Goal: Transaction & Acquisition: Purchase product/service

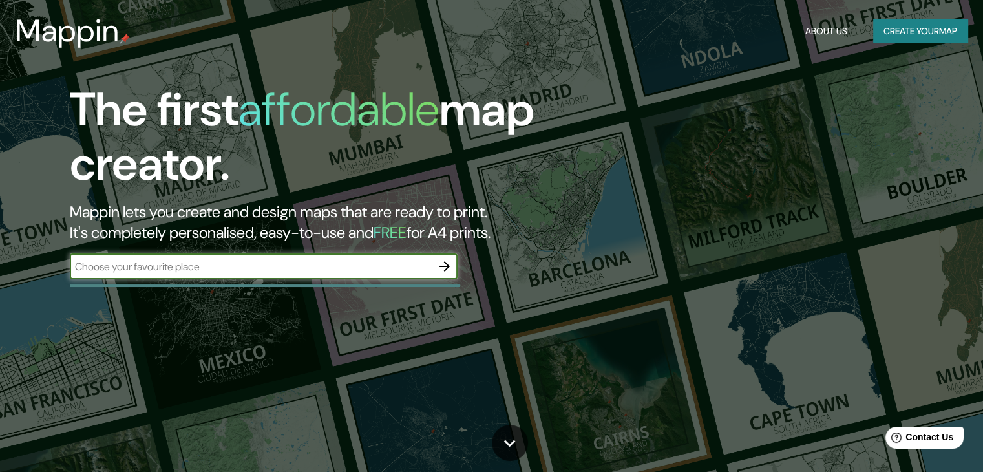
click at [337, 267] on input "text" at bounding box center [251, 266] width 362 height 15
click at [155, 267] on input "text" at bounding box center [251, 266] width 362 height 15
type input "tepatitlan de morelos"
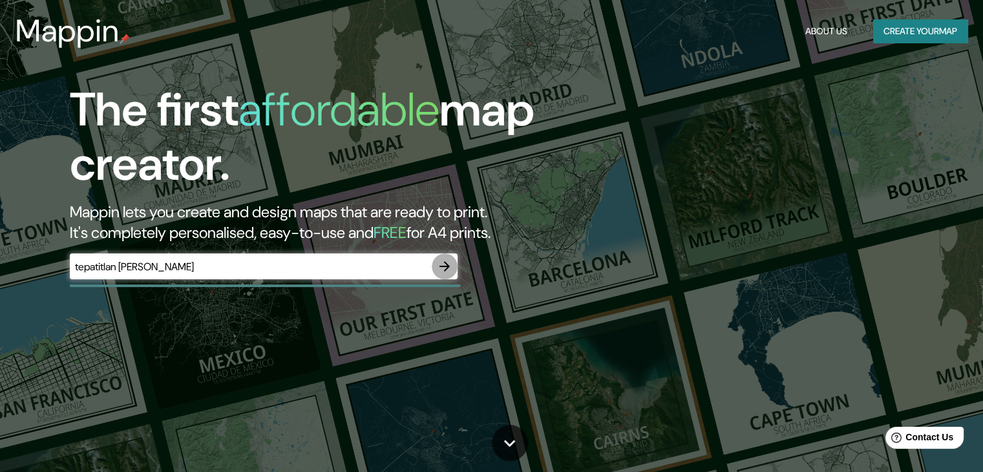
click at [447, 267] on icon "button" at bounding box center [444, 266] width 10 height 10
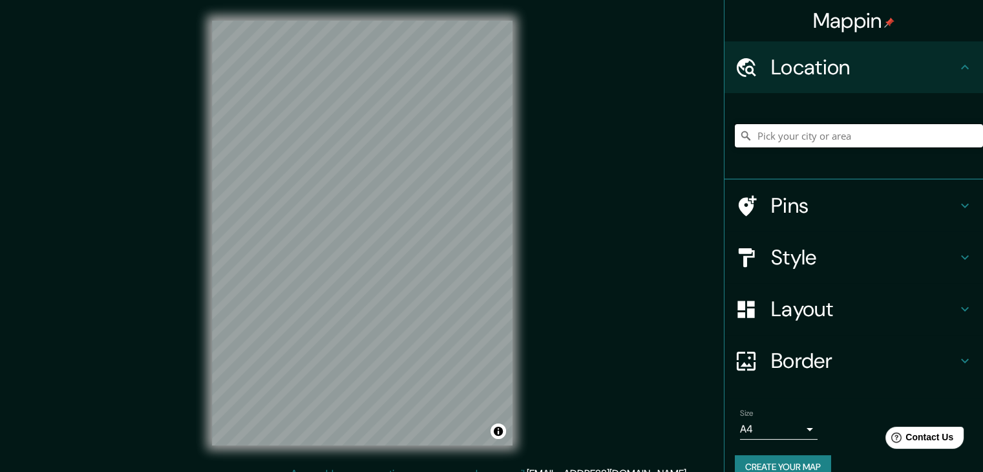
click at [837, 135] on input "Pick your city or area" at bounding box center [858, 135] width 248 height 23
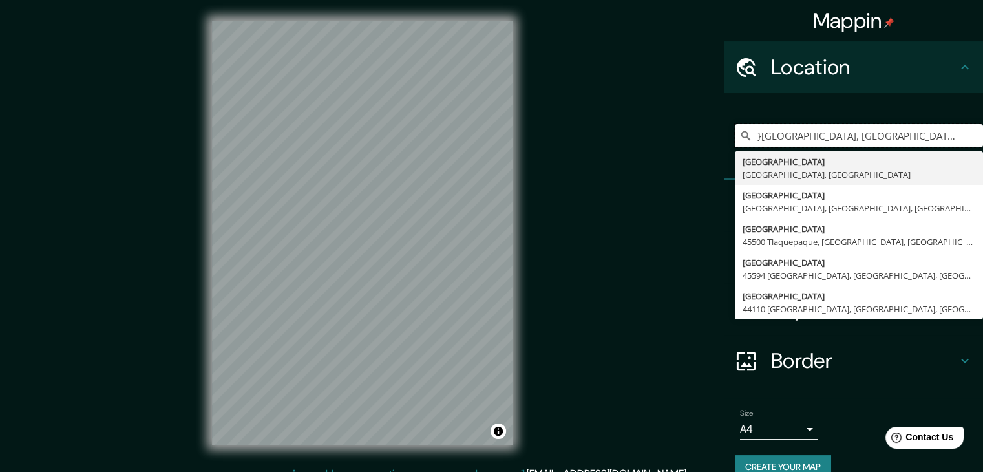
type input "}Tepatitlán, Jalisco, Mexico"
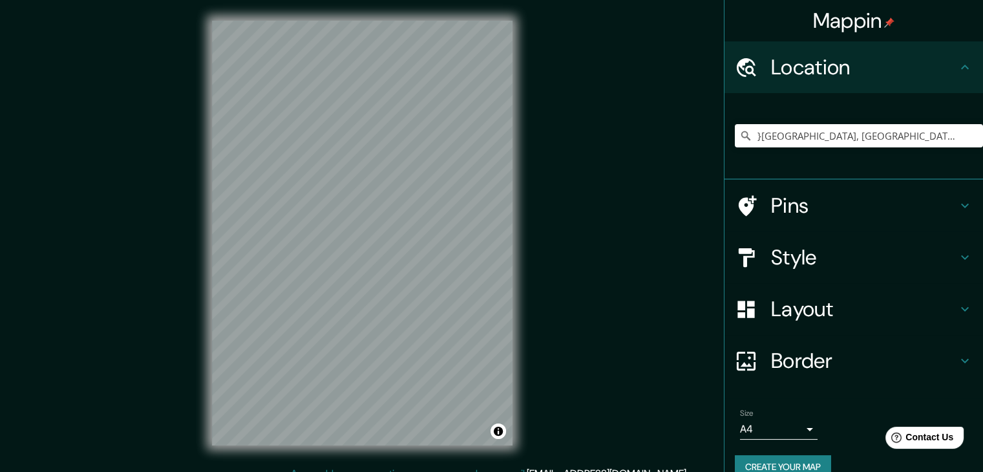
click at [946, 262] on h4 "Style" at bounding box center [864, 257] width 186 height 26
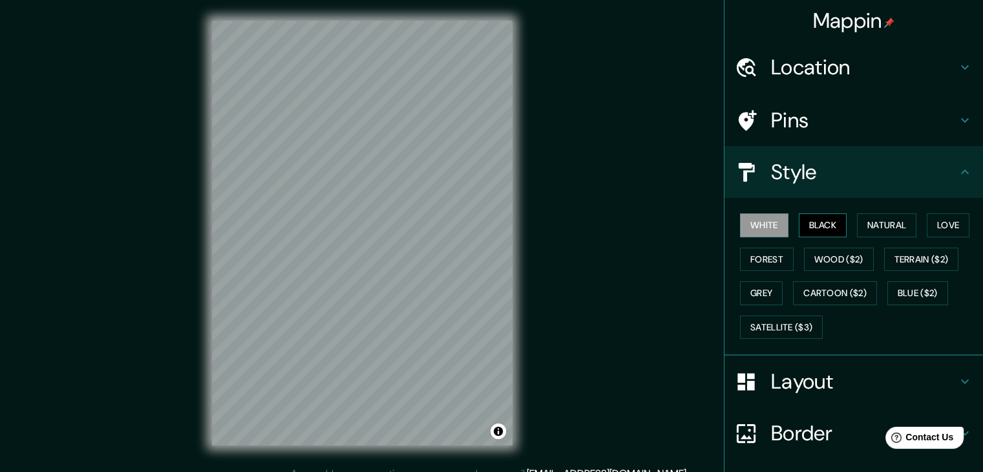
click at [809, 220] on button "Black" at bounding box center [822, 225] width 48 height 24
click at [858, 221] on button "Natural" at bounding box center [886, 225] width 59 height 24
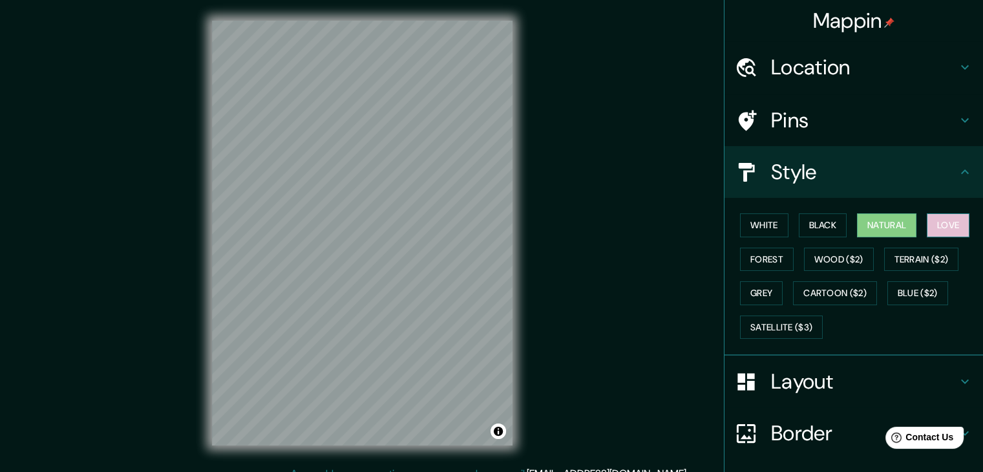
click at [930, 230] on button "Love" at bounding box center [947, 225] width 43 height 24
click at [747, 257] on button "Forest" at bounding box center [767, 259] width 54 height 24
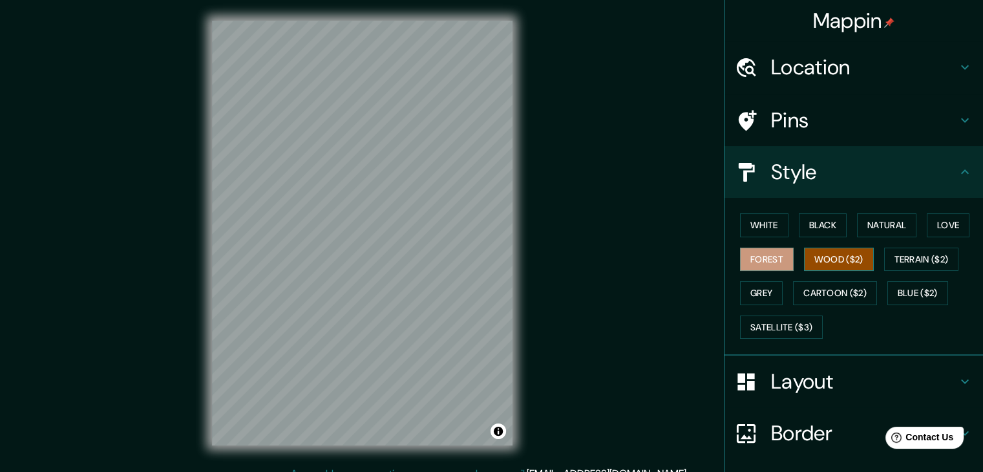
click at [829, 265] on button "Wood ($2)" at bounding box center [839, 259] width 70 height 24
click at [930, 260] on button "Terrain ($2)" at bounding box center [921, 259] width 75 height 24
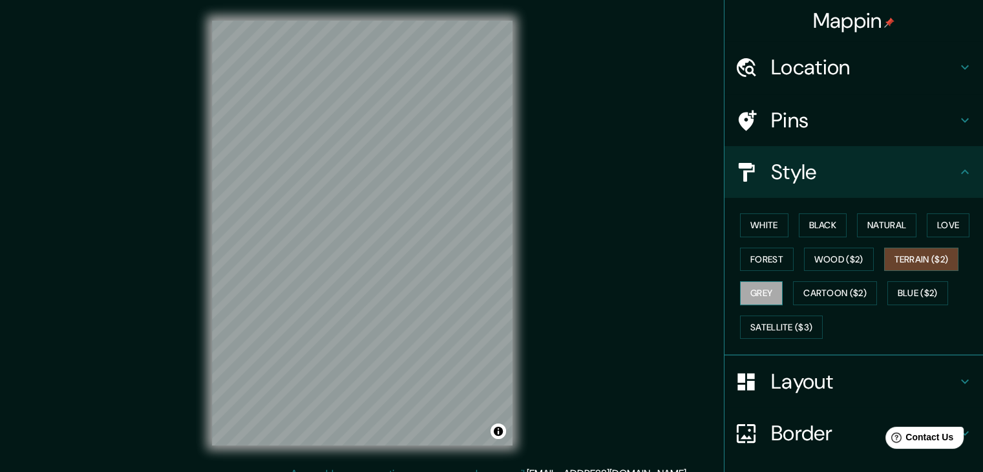
click at [754, 287] on button "Grey" at bounding box center [761, 293] width 43 height 24
click at [824, 293] on button "Cartoon ($2)" at bounding box center [835, 293] width 84 height 24
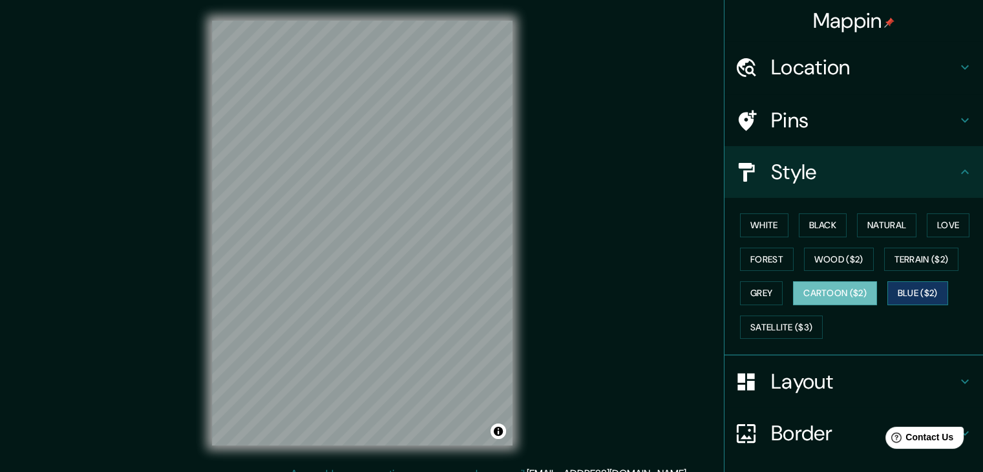
click at [912, 293] on button "Blue ($2)" at bounding box center [917, 293] width 61 height 24
click at [778, 315] on button "Satellite ($3)" at bounding box center [781, 327] width 83 height 24
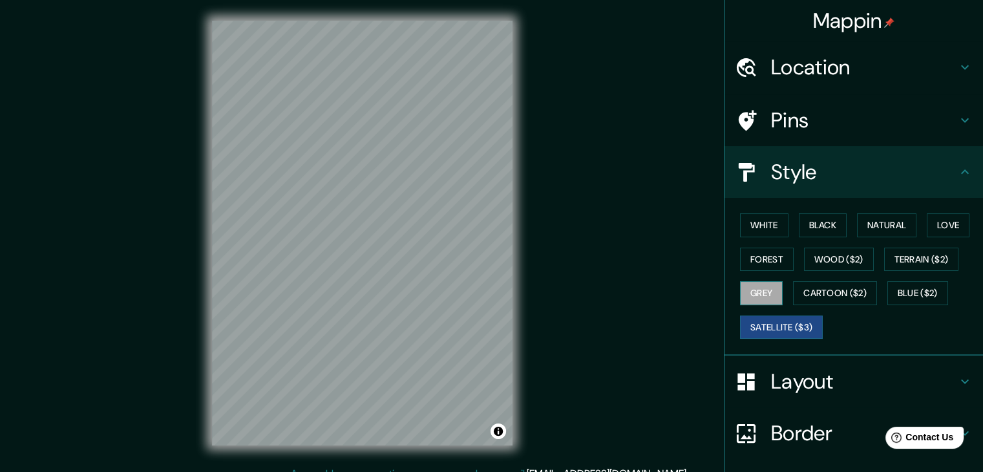
click at [754, 290] on button "Grey" at bounding box center [761, 293] width 43 height 24
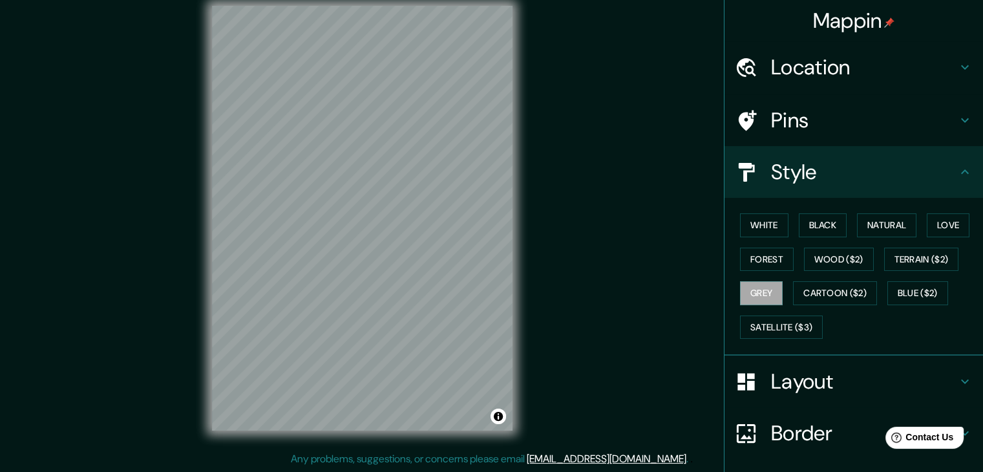
scroll to position [93, 0]
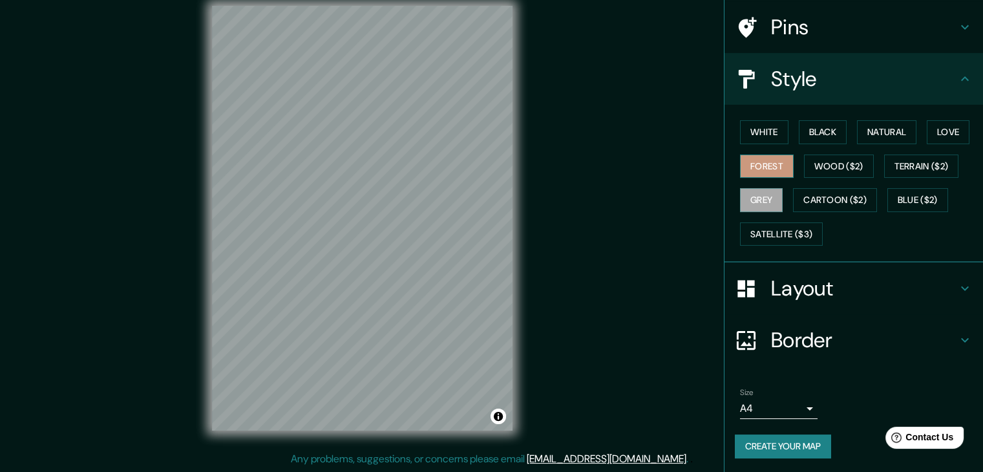
click at [755, 163] on button "Forest" at bounding box center [767, 166] width 54 height 24
click at [879, 137] on button "Natural" at bounding box center [886, 132] width 59 height 24
click at [757, 165] on button "Forest" at bounding box center [767, 166] width 54 height 24
click at [749, 205] on button "Grey" at bounding box center [761, 200] width 43 height 24
click at [942, 134] on button "Love" at bounding box center [947, 132] width 43 height 24
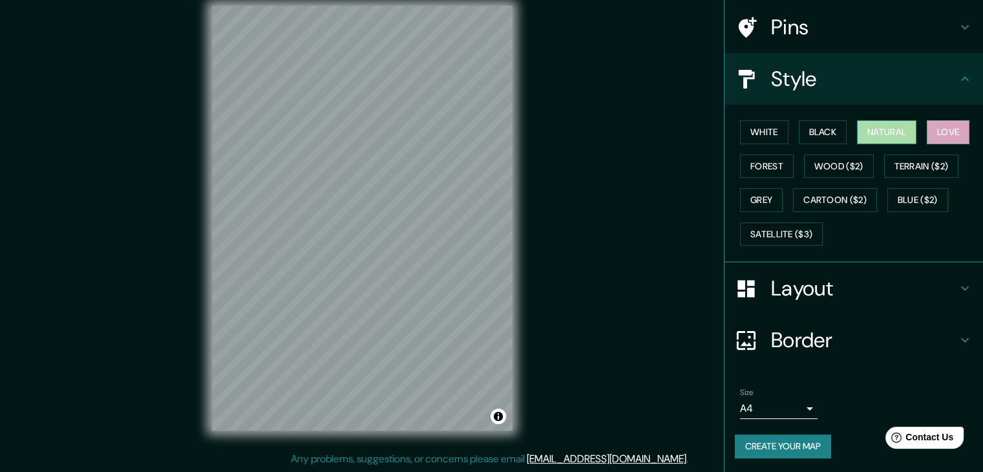
click at [893, 129] on button "Natural" at bounding box center [886, 132] width 59 height 24
click at [756, 165] on button "Forest" at bounding box center [767, 166] width 54 height 24
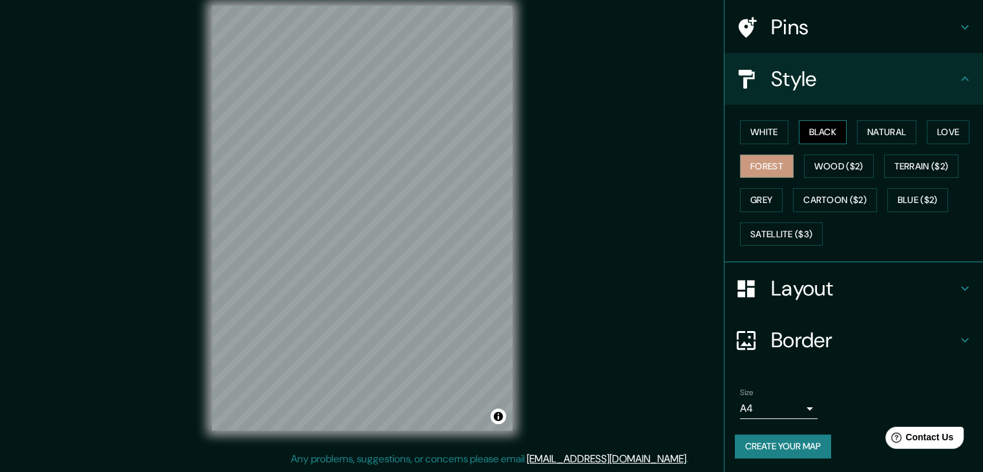
click at [815, 130] on button "Black" at bounding box center [822, 132] width 48 height 24
click at [744, 194] on button "Grey" at bounding box center [761, 200] width 43 height 24
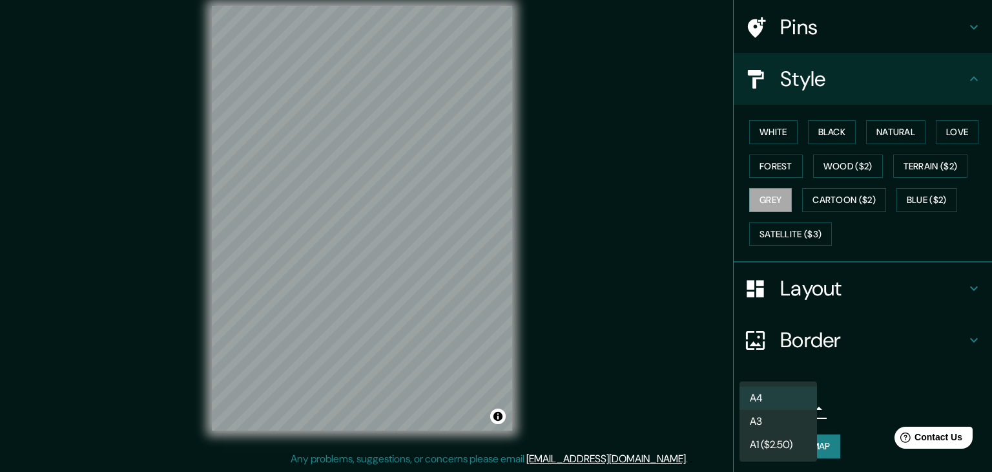
click at [797, 402] on body "Mappin Location }Tepatitlán, Jalisco, Mexico Tepatitlán Jalisco, Mexico Tepatit…" at bounding box center [496, 221] width 992 height 472
click at [878, 393] on div at bounding box center [496, 236] width 992 height 472
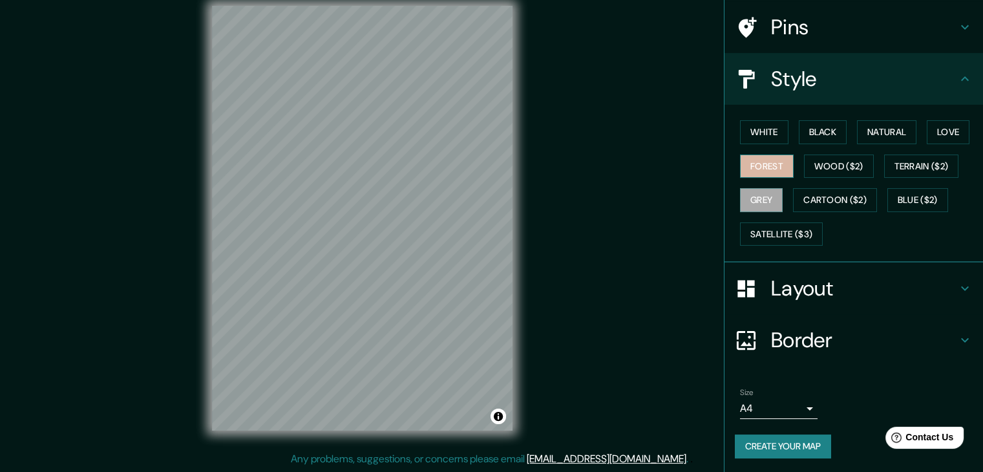
click at [749, 163] on button "Forest" at bounding box center [767, 166] width 54 height 24
click at [756, 203] on button "Grey" at bounding box center [761, 200] width 43 height 24
click at [761, 161] on button "Forest" at bounding box center [767, 166] width 54 height 24
click at [789, 439] on button "Create your map" at bounding box center [782, 446] width 96 height 24
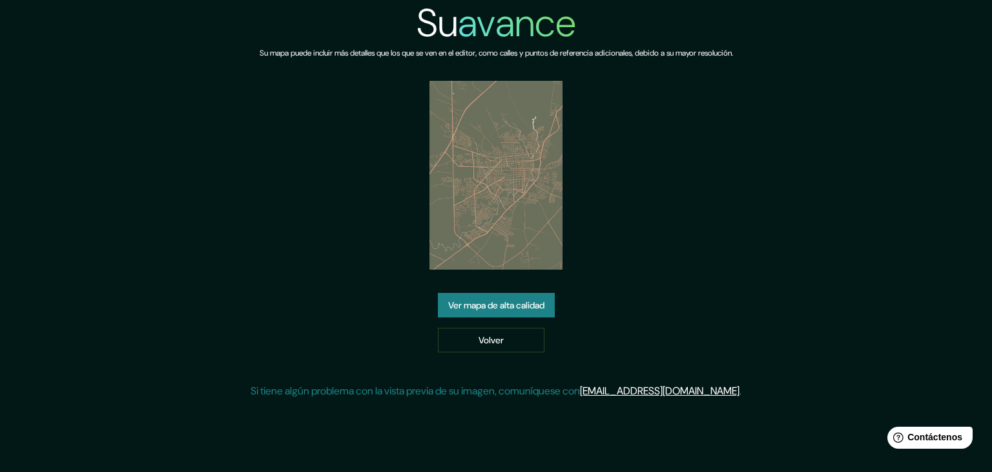
click at [711, 256] on div "Su avance Su mapa puede incluir más detalles que los que se ven en el editor, c…" at bounding box center [496, 204] width 491 height 409
click at [501, 337] on font "Volver" at bounding box center [491, 340] width 25 height 12
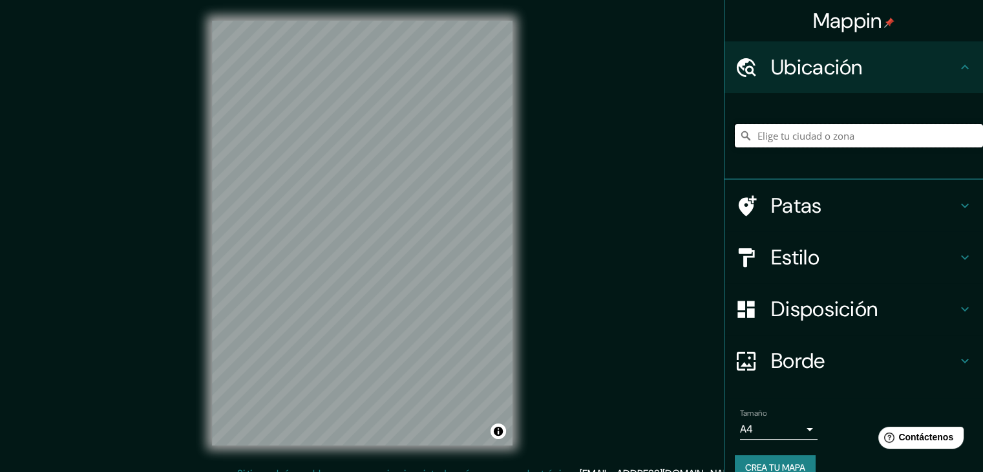
click at [824, 143] on input "Elige tu ciudad o zona" at bounding box center [858, 135] width 248 height 23
click at [842, 141] on input "Elige tu ciudad o zona" at bounding box center [858, 135] width 248 height 23
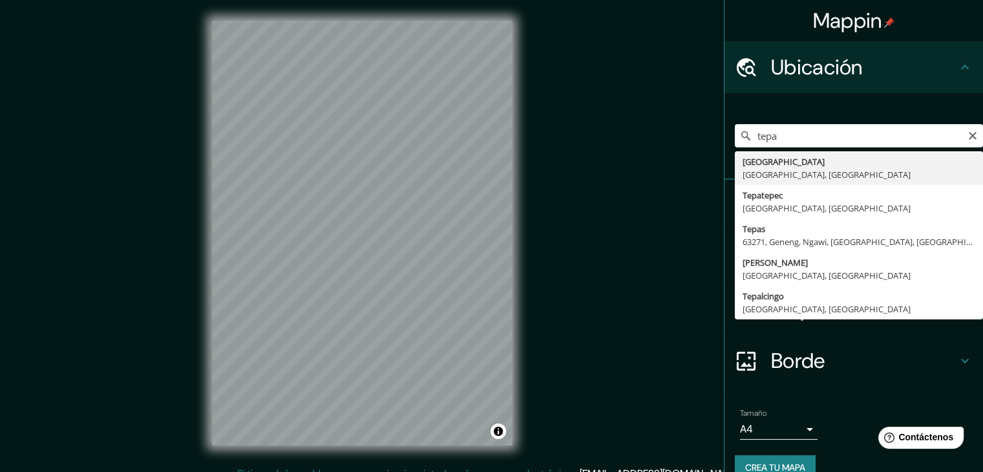
type input "[GEOGRAPHIC_DATA], [GEOGRAPHIC_DATA], [GEOGRAPHIC_DATA]"
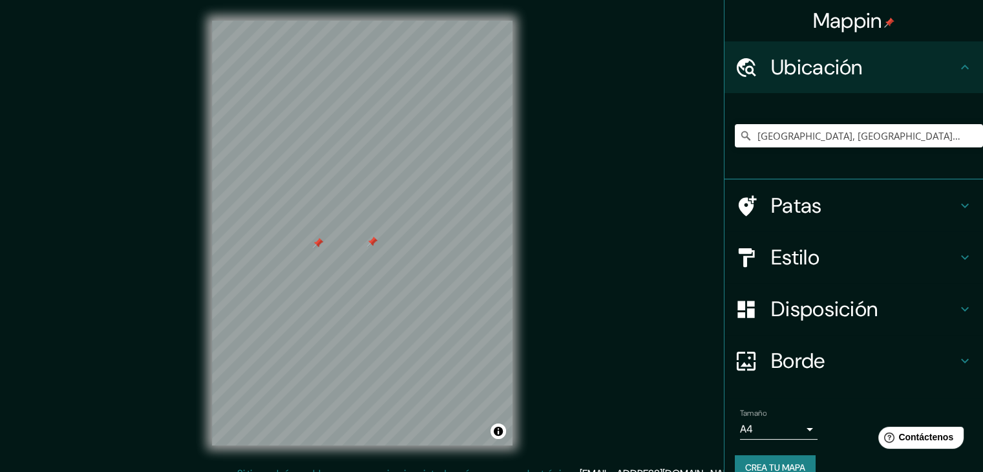
click at [371, 240] on div at bounding box center [372, 241] width 10 height 10
click at [318, 246] on div at bounding box center [318, 243] width 10 height 10
click at [317, 241] on div at bounding box center [318, 243] width 10 height 10
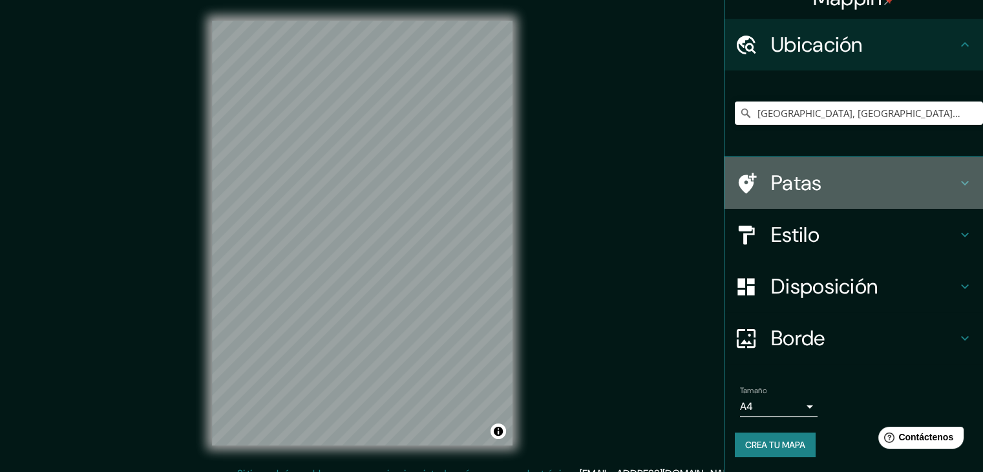
click at [933, 187] on h4 "Patas" at bounding box center [864, 183] width 186 height 26
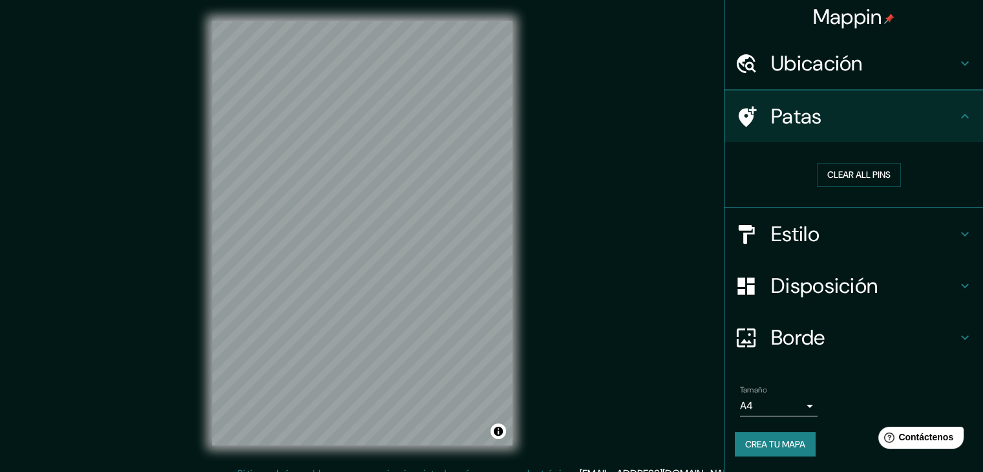
scroll to position [3, 0]
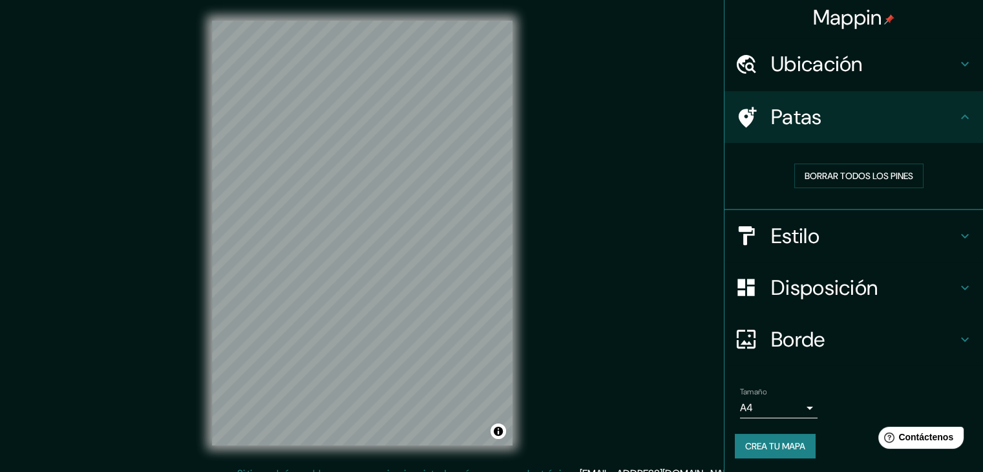
click at [957, 118] on icon at bounding box center [965, 117] width 16 height 16
click at [957, 113] on icon at bounding box center [965, 117] width 16 height 16
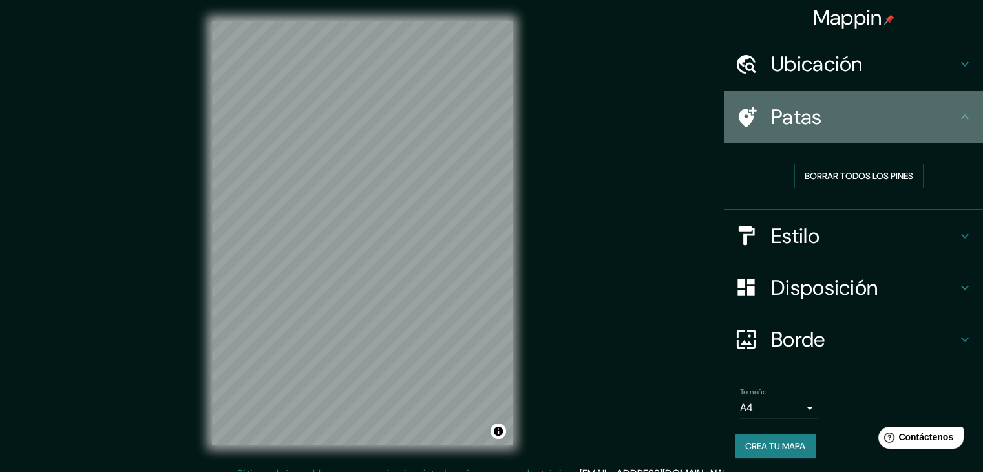
click at [957, 109] on icon at bounding box center [965, 117] width 16 height 16
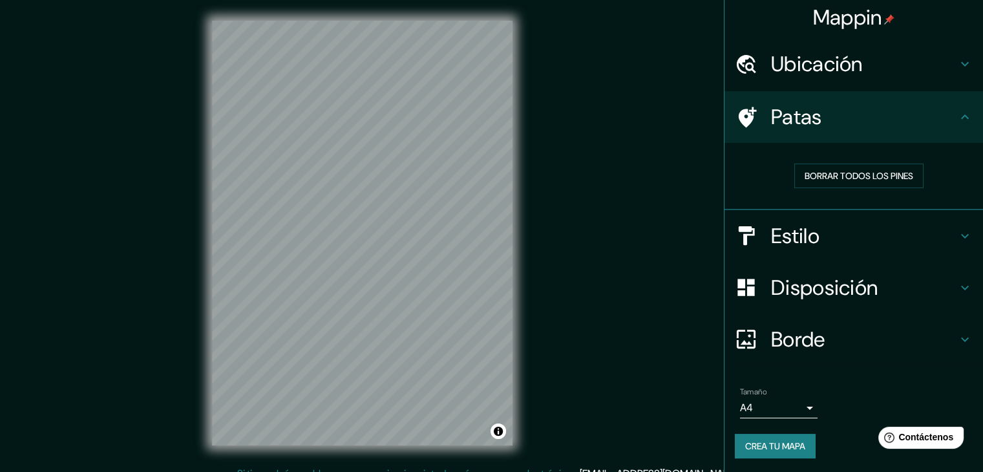
click at [957, 109] on icon at bounding box center [965, 117] width 16 height 16
click at [961, 233] on icon at bounding box center [965, 236] width 16 height 16
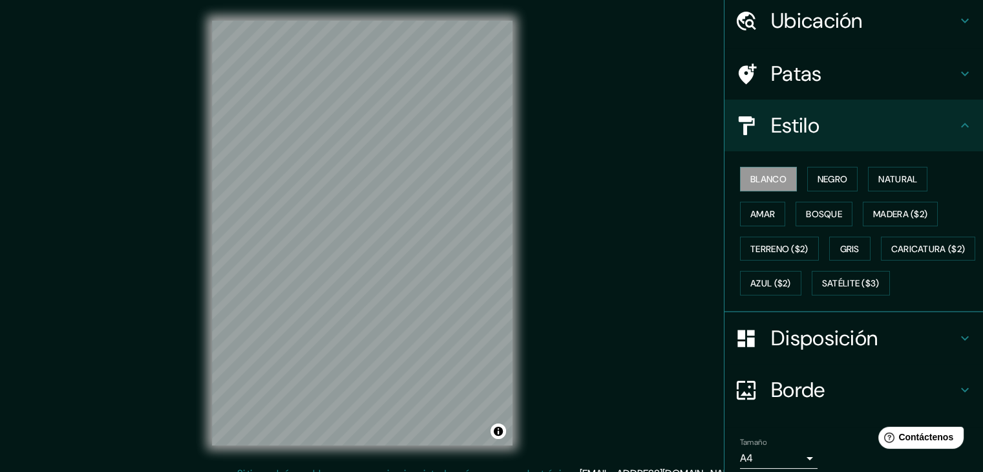
scroll to position [49, 0]
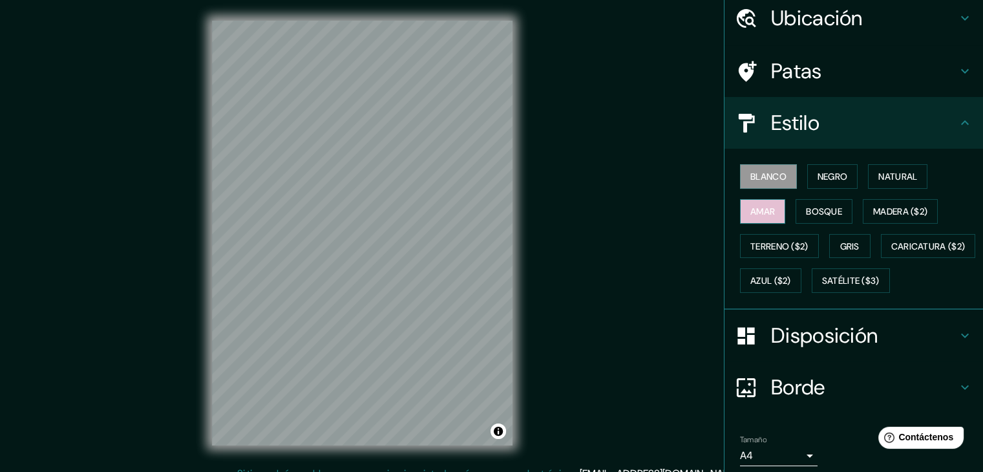
click at [752, 207] on font "Amar" at bounding box center [762, 211] width 25 height 12
click at [879, 164] on button "Natural" at bounding box center [897, 176] width 59 height 25
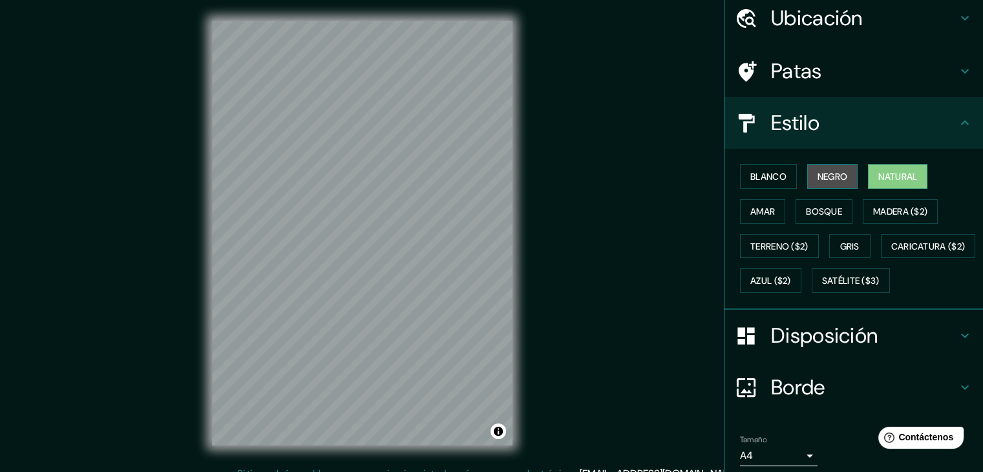
click at [817, 175] on font "Negro" at bounding box center [832, 177] width 30 height 12
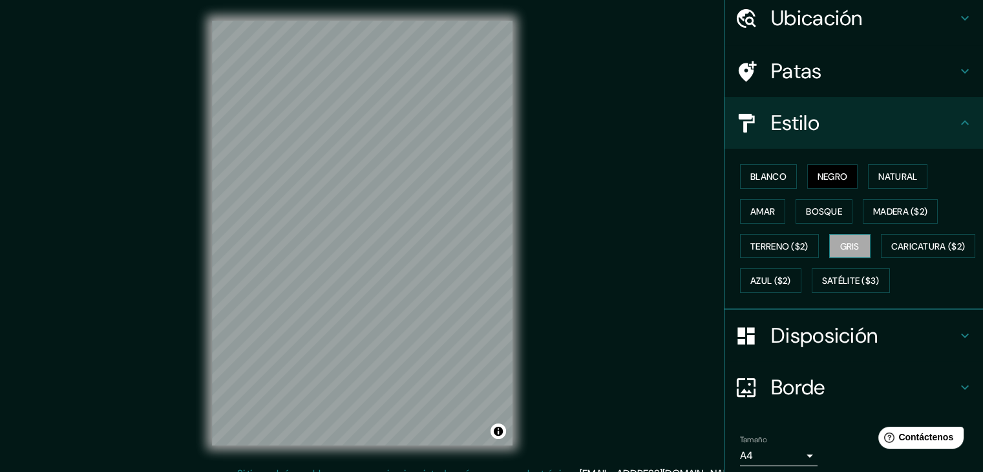
click at [848, 247] on font "Gris" at bounding box center [849, 246] width 19 height 12
click at [817, 205] on font "Bosque" at bounding box center [824, 211] width 36 height 12
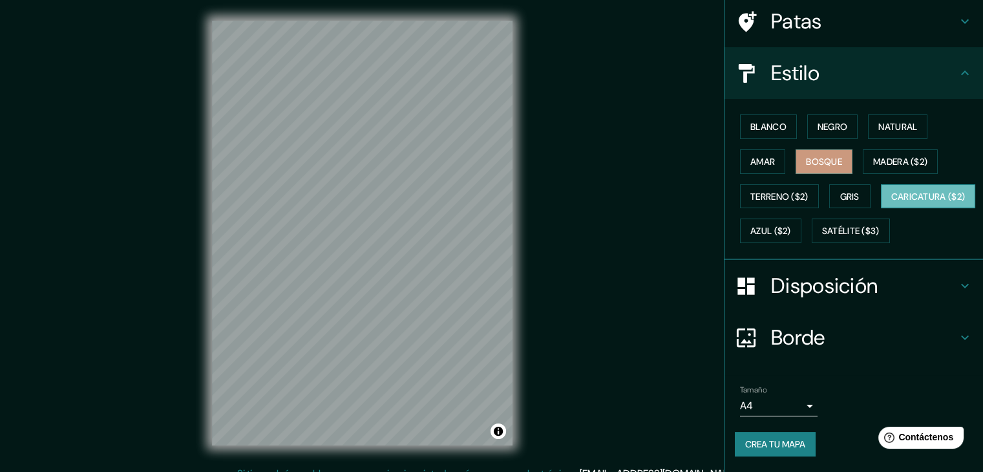
scroll to position [15, 0]
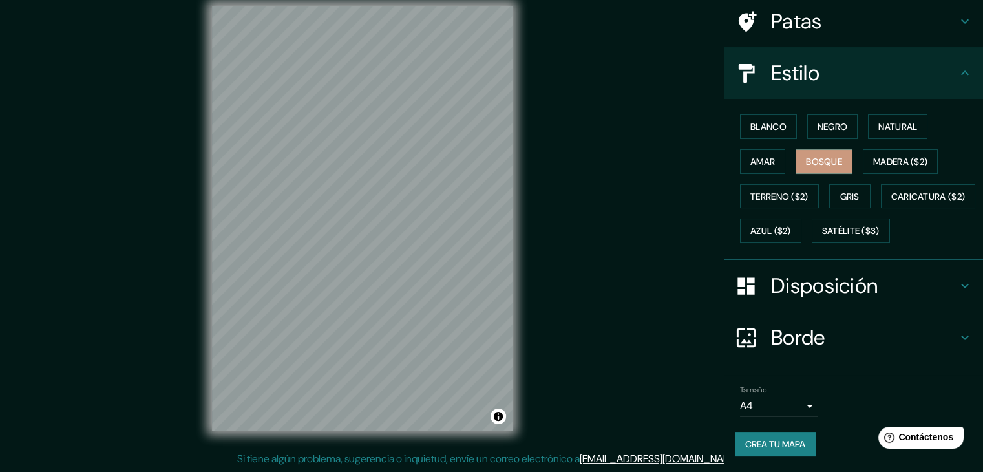
click at [900, 278] on h4 "Disposición" at bounding box center [864, 286] width 186 height 26
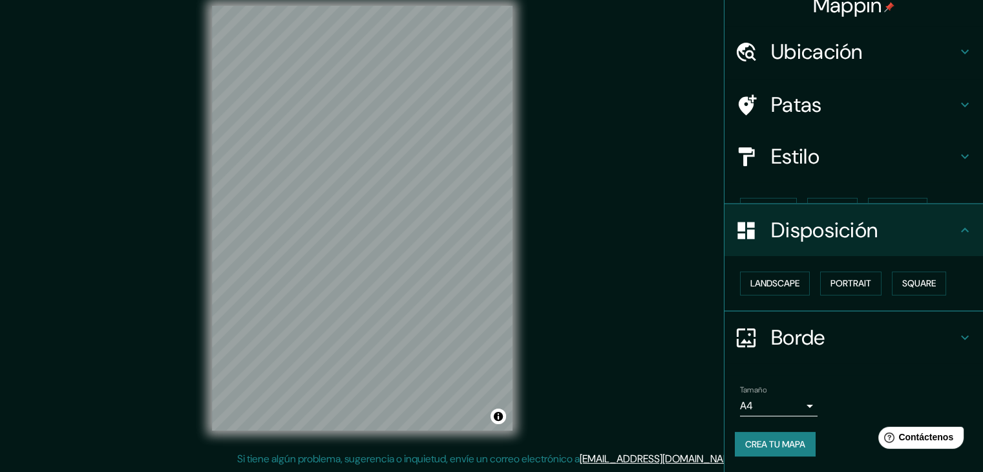
scroll to position [0, 0]
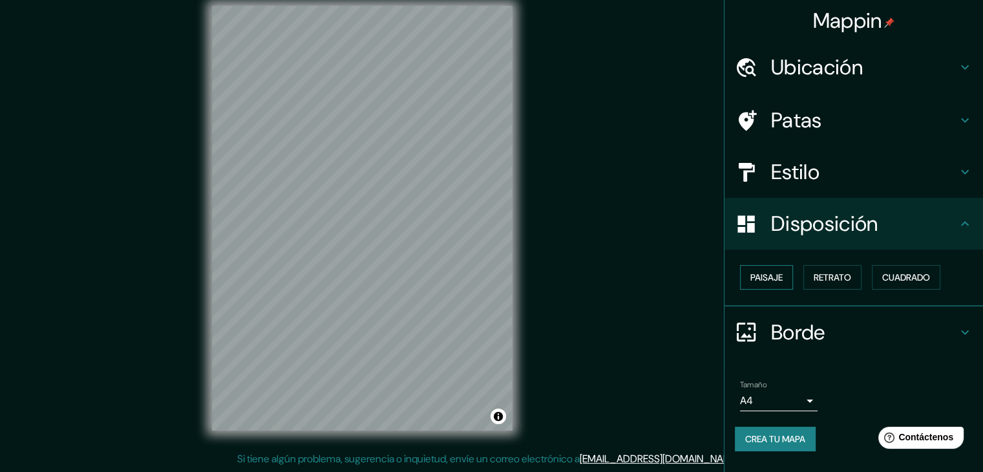
click at [787, 278] on button "Paisaje" at bounding box center [766, 277] width 53 height 25
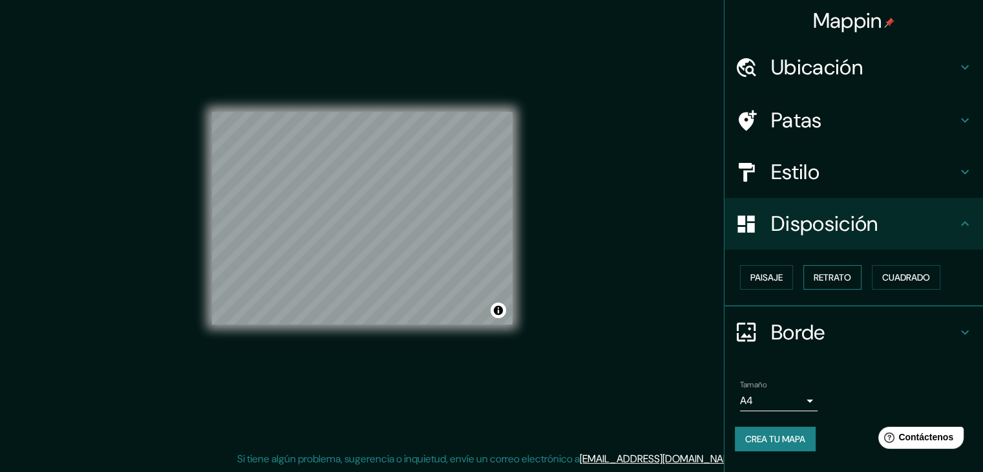
click at [839, 278] on font "Retrato" at bounding box center [831, 277] width 37 height 12
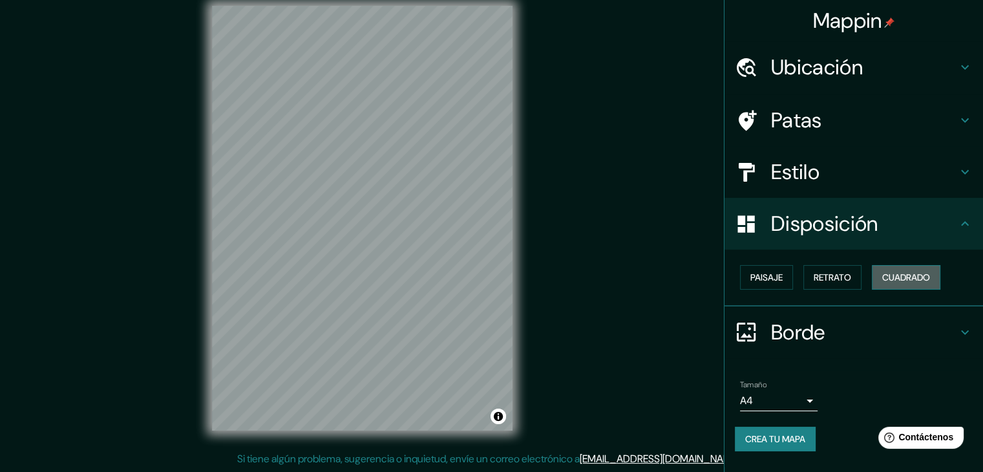
click at [917, 278] on font "Cuadrado" at bounding box center [906, 277] width 48 height 12
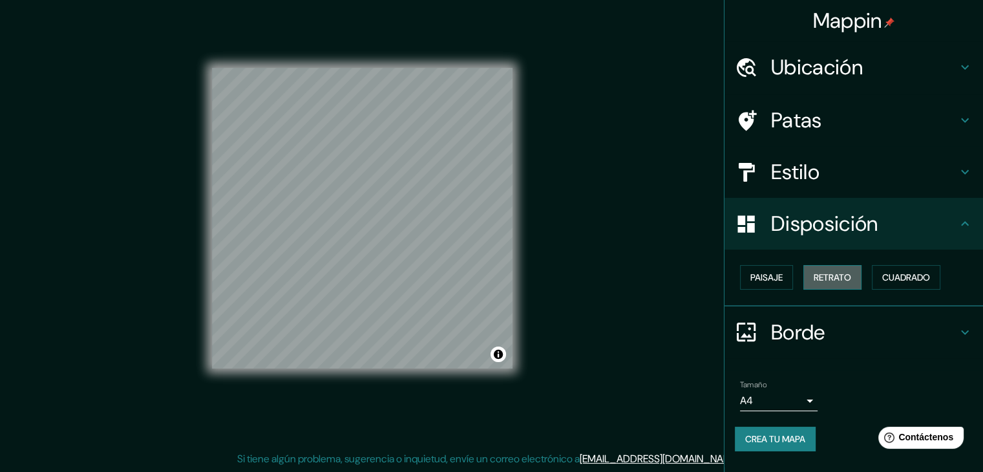
click at [835, 275] on font "Retrato" at bounding box center [831, 277] width 37 height 12
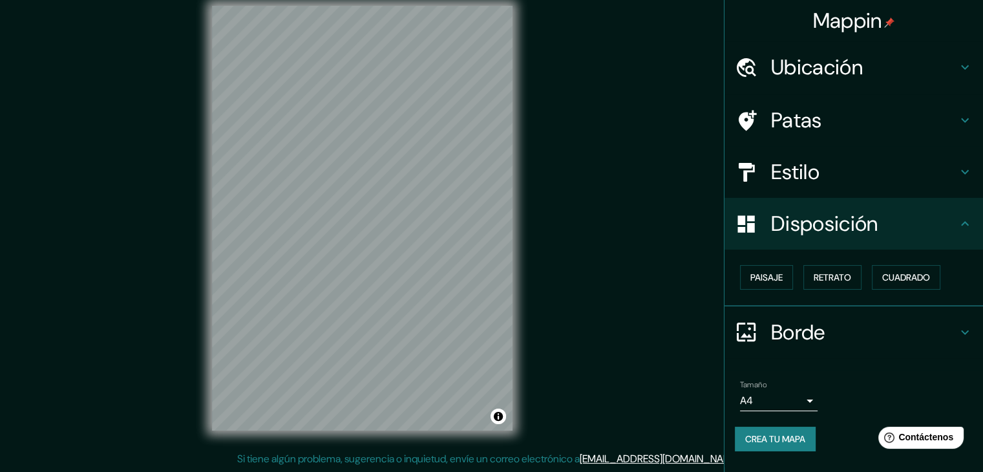
click at [794, 439] on font "Crea tu mapa" at bounding box center [775, 439] width 60 height 12
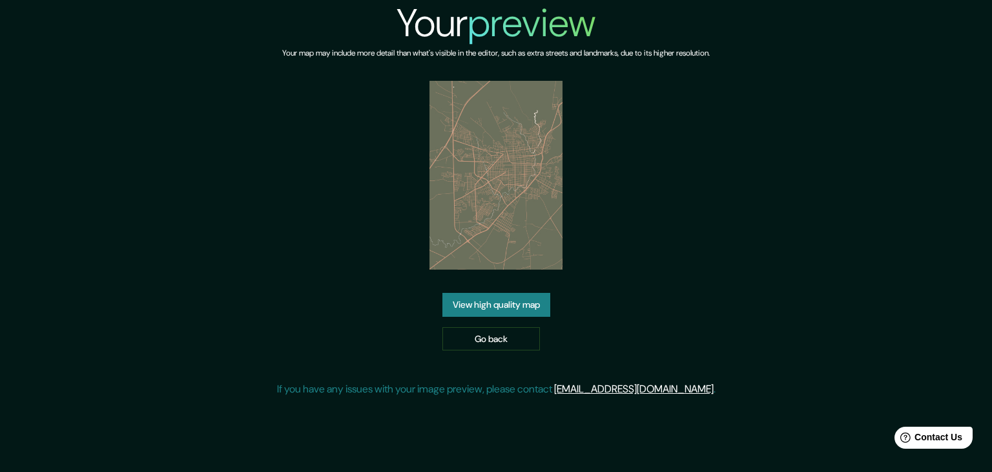
click at [502, 165] on img at bounding box center [497, 175] width 134 height 189
click at [495, 310] on link "View high quality map" at bounding box center [496, 305] width 108 height 24
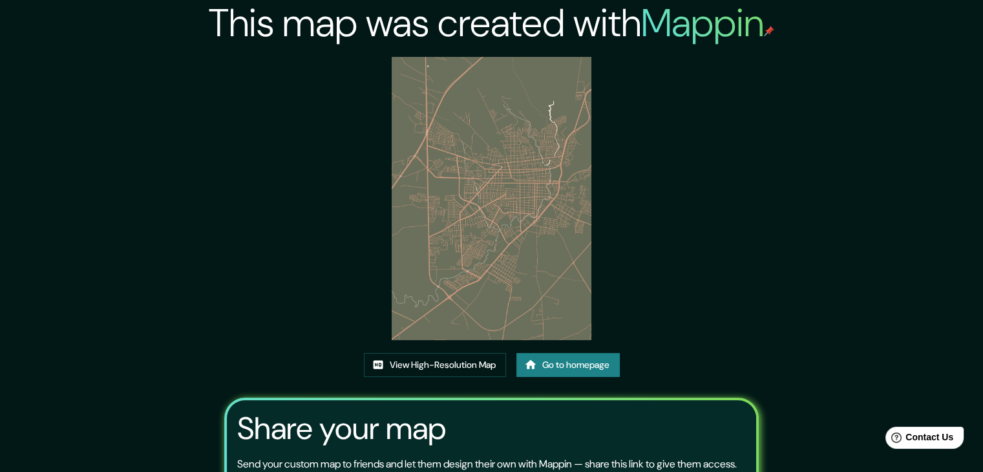
click at [515, 191] on img at bounding box center [491, 198] width 200 height 283
click at [581, 366] on link "Go to homepage" at bounding box center [567, 365] width 103 height 24
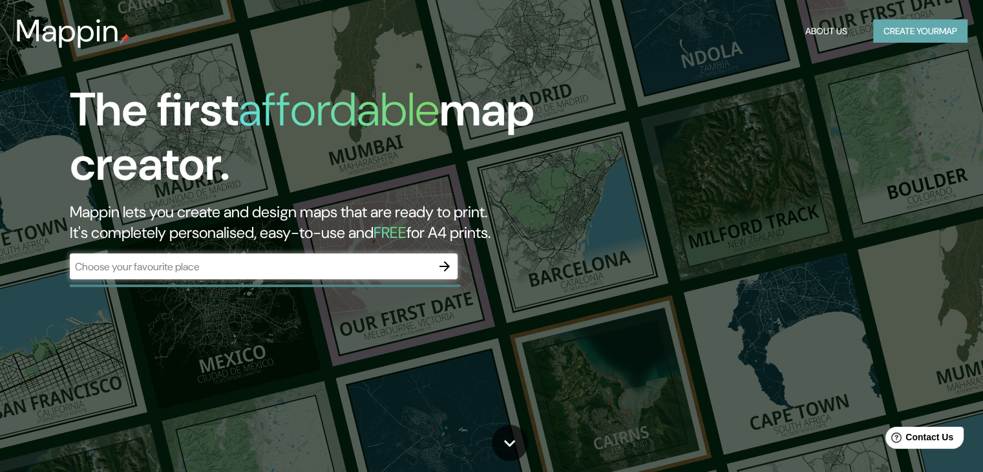
click at [911, 31] on button "Create your map" at bounding box center [920, 31] width 94 height 24
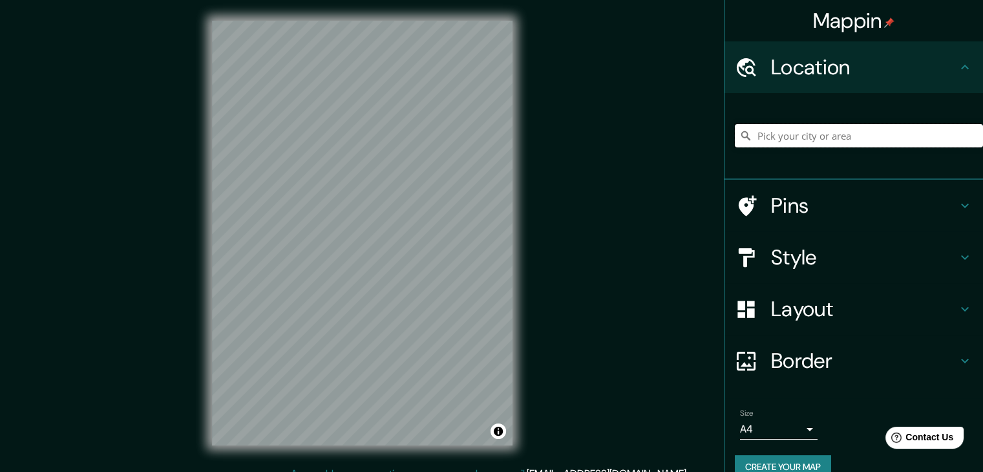
click at [829, 145] on input "Pick your city or area" at bounding box center [858, 135] width 248 height 23
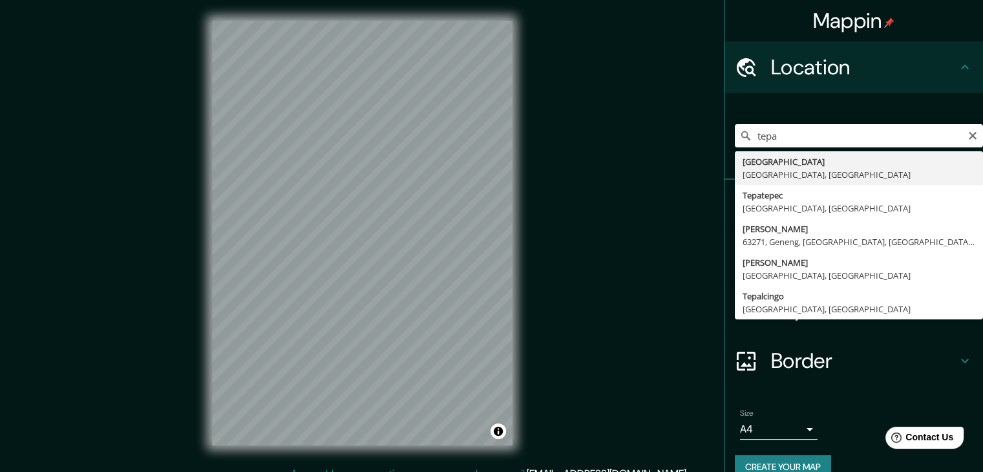
type input "[GEOGRAPHIC_DATA], [GEOGRAPHIC_DATA], [GEOGRAPHIC_DATA]"
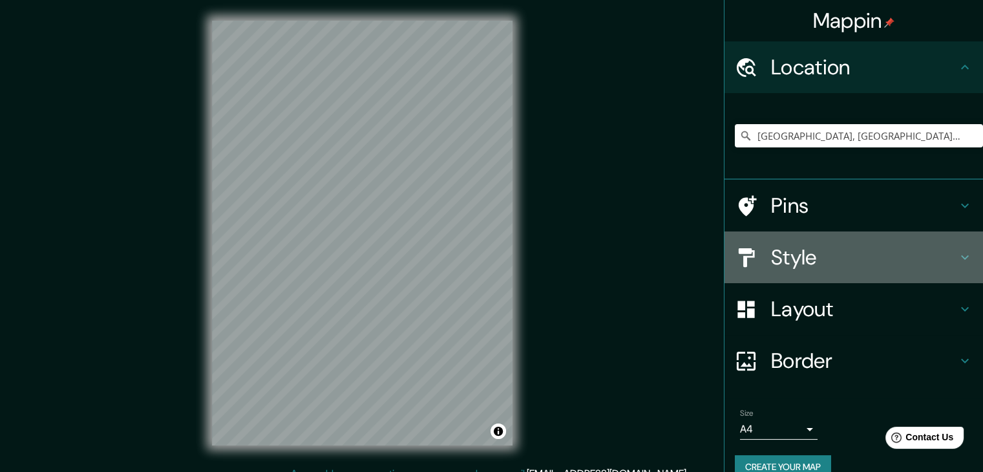
click at [827, 262] on h4 "Style" at bounding box center [864, 257] width 186 height 26
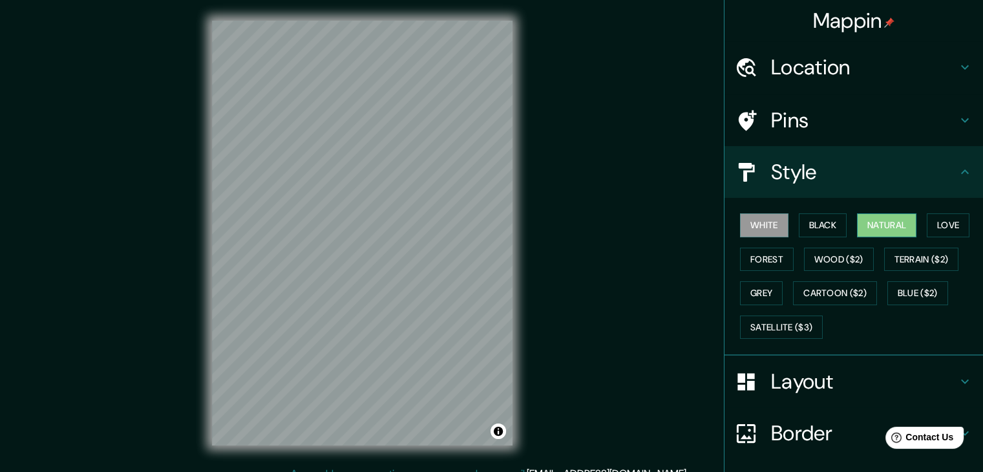
click at [879, 220] on button "Natural" at bounding box center [886, 225] width 59 height 24
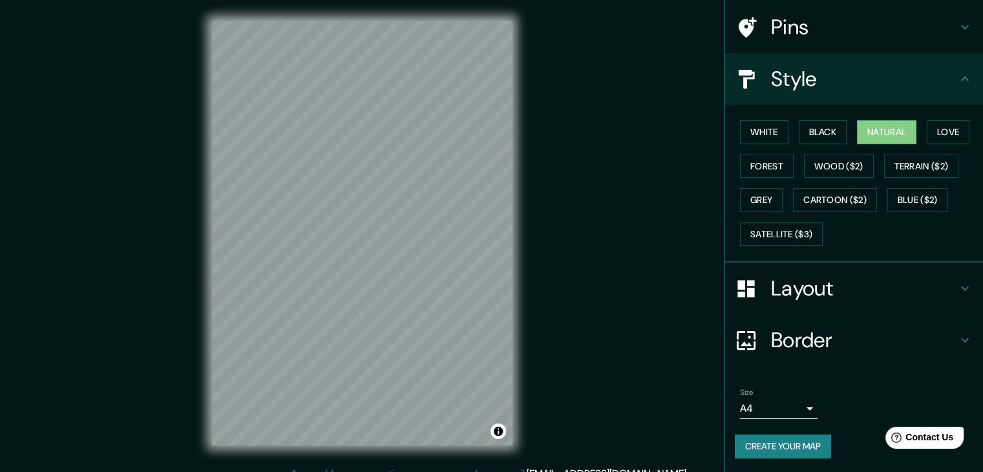
click at [762, 437] on button "Create your map" at bounding box center [782, 446] width 96 height 24
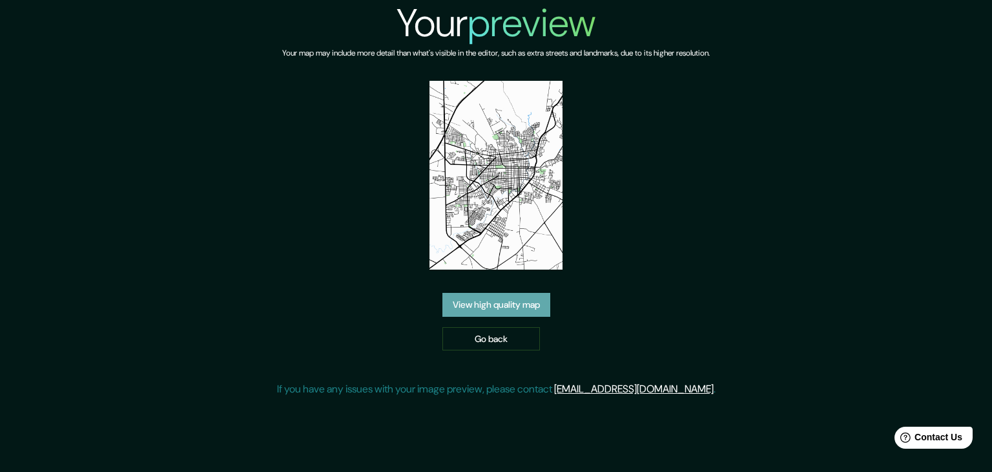
click at [533, 304] on link "View high quality map" at bounding box center [496, 305] width 108 height 24
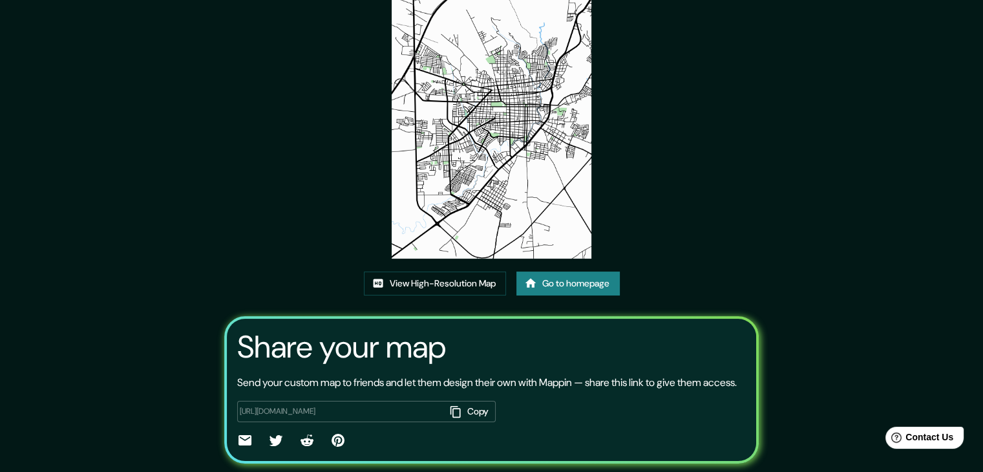
scroll to position [85, 0]
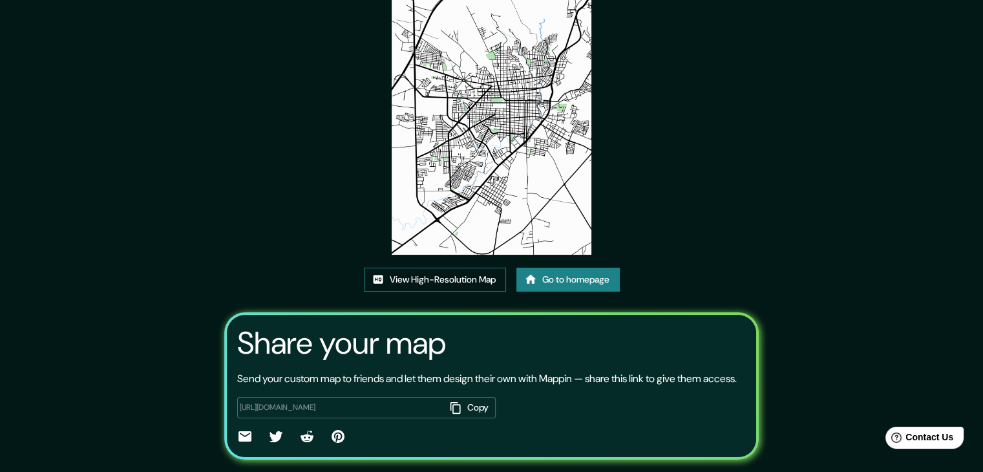
click at [448, 278] on link "View High-Resolution Map" at bounding box center [435, 279] width 142 height 24
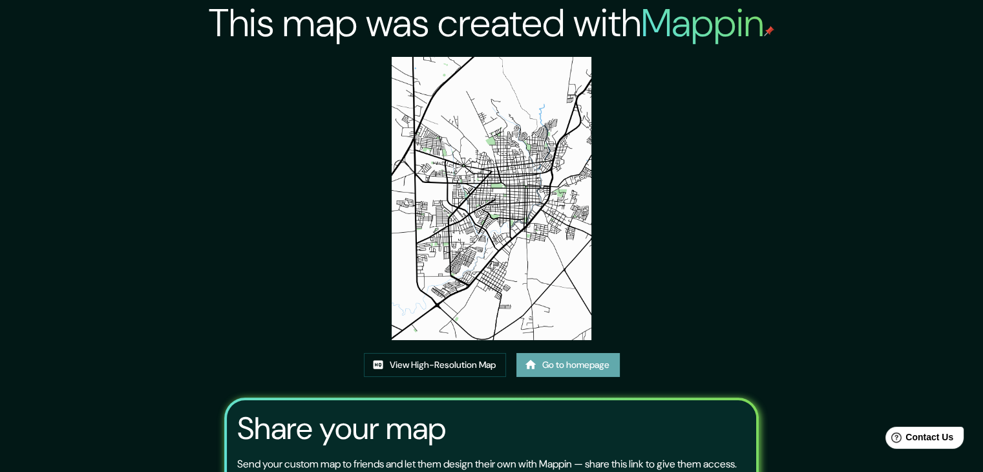
click at [575, 360] on link "Go to homepage" at bounding box center [567, 365] width 103 height 24
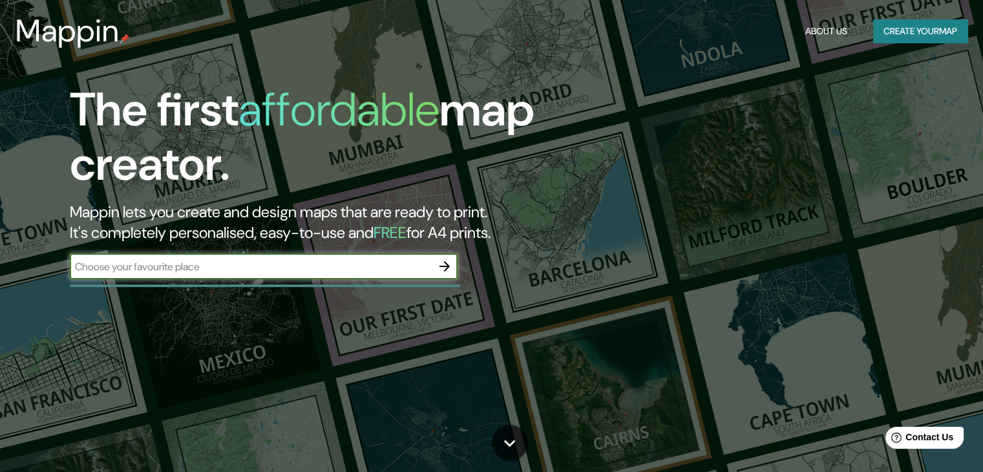
click at [942, 42] on button "Create your map" at bounding box center [920, 31] width 94 height 24
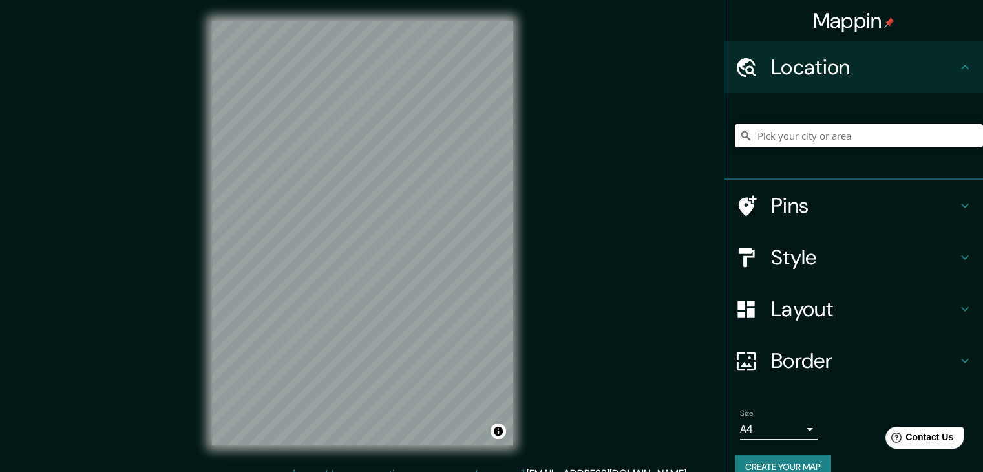
click at [827, 144] on input "Pick your city or area" at bounding box center [858, 135] width 248 height 23
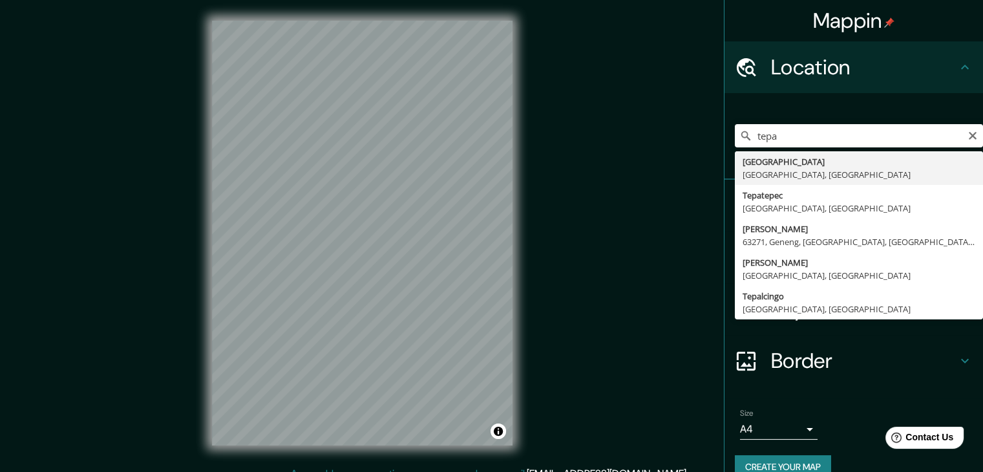
type input "[GEOGRAPHIC_DATA], [GEOGRAPHIC_DATA], [GEOGRAPHIC_DATA]"
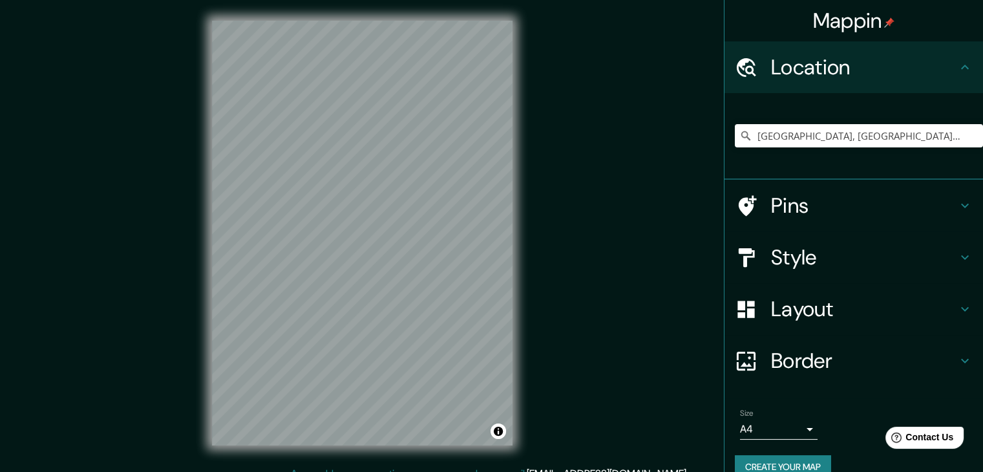
click at [827, 257] on h4 "Style" at bounding box center [864, 257] width 186 height 26
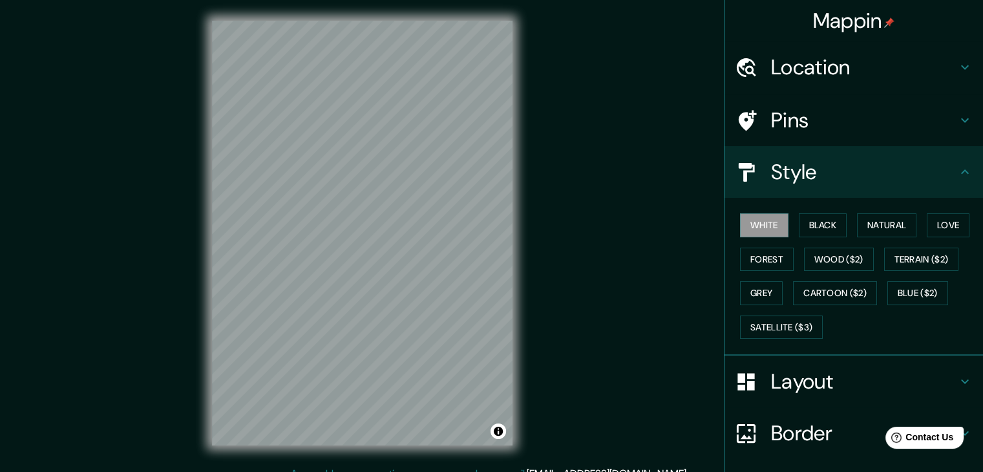
click at [946, 187] on div "Style" at bounding box center [853, 172] width 258 height 52
click at [961, 169] on icon at bounding box center [965, 171] width 8 height 5
click at [740, 297] on button "Grey" at bounding box center [761, 293] width 43 height 24
drag, startPoint x: 548, startPoint y: 263, endPoint x: 516, endPoint y: 275, distance: 33.9
click at [558, 251] on div "Mappin Location Tepatitlán, Jalisco, Mexico Pins Style White Black Natural Love…" at bounding box center [491, 243] width 983 height 486
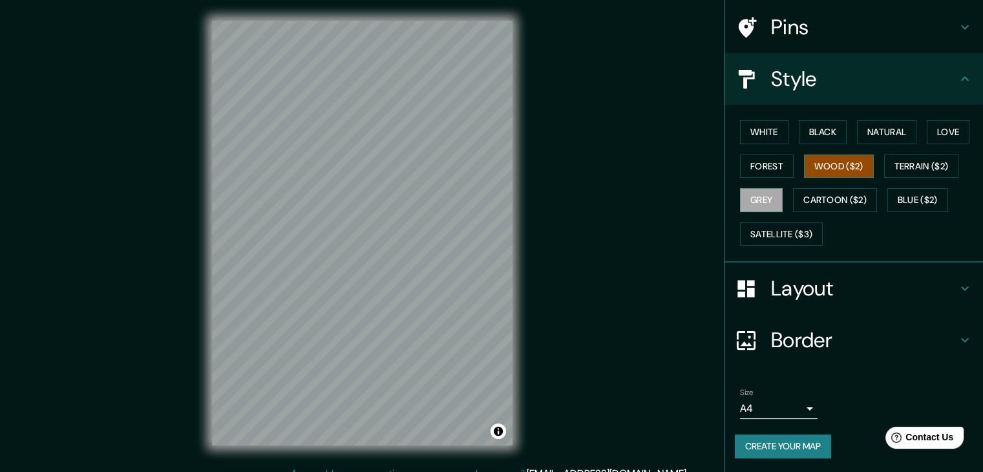
scroll to position [15, 0]
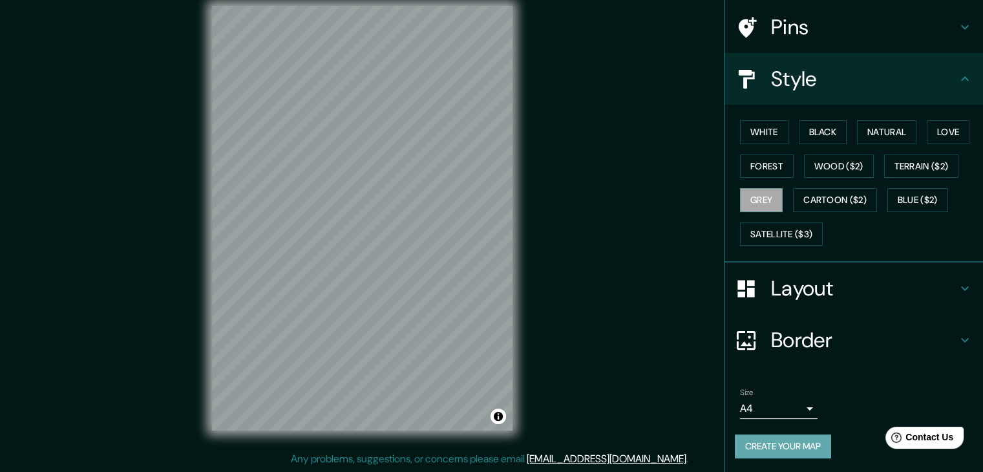
click at [801, 442] on button "Create your map" at bounding box center [782, 446] width 96 height 24
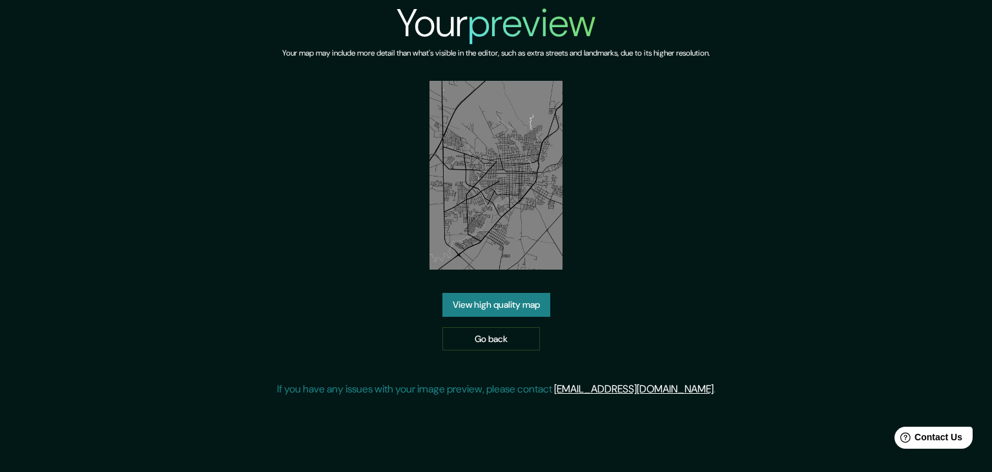
click at [506, 305] on link "View high quality map" at bounding box center [496, 305] width 108 height 24
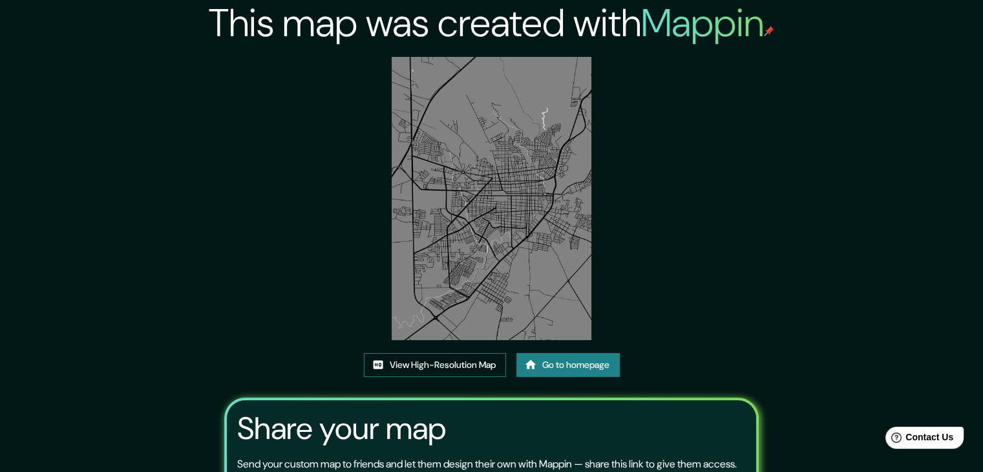
click at [419, 366] on link "View High-Resolution Map" at bounding box center [435, 365] width 142 height 24
